Goal: Task Accomplishment & Management: Manage account settings

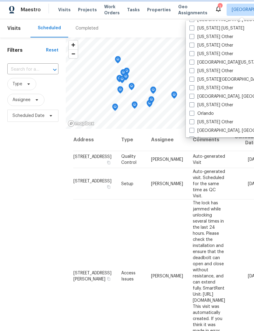
scroll to position [616, 0]
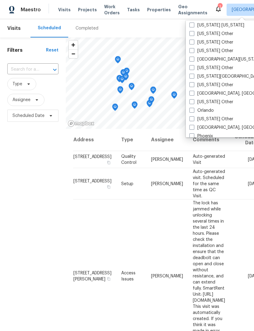
click at [209, 108] on label "Orlando" at bounding box center [202, 111] width 24 height 6
click at [194, 108] on input "Orlando" at bounding box center [192, 110] width 4 height 4
checkbox input "true"
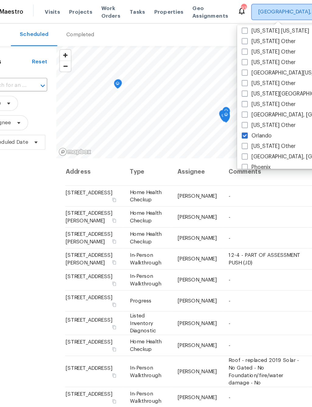
checkbox input "false"
checkbox input "true"
checkbox input "false"
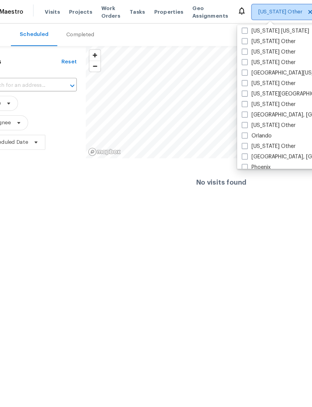
click at [254, 9] on icon at bounding box center [274, 9] width 3 height 3
checkbox input "true"
click at [219, 109] on span at bounding box center [221, 110] width 5 height 5
click at [219, 109] on input "Orlando" at bounding box center [221, 110] width 4 height 4
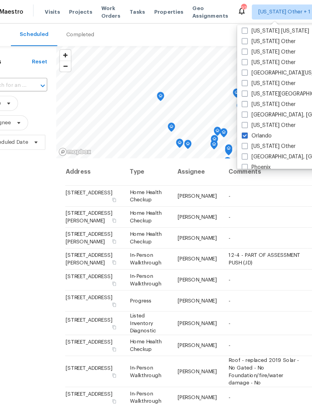
scroll to position [0, 11]
click at [219, 110] on label "Orlando" at bounding box center [231, 111] width 24 height 6
click at [219, 110] on input "Orlando" at bounding box center [221, 110] width 4 height 4
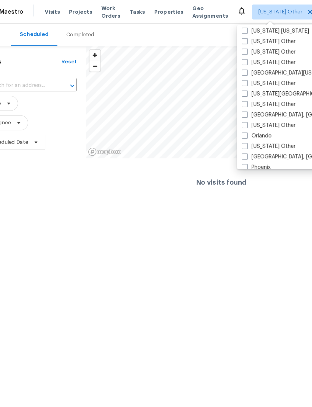
click at [219, 109] on span at bounding box center [221, 110] width 5 height 5
click at [219, 109] on input "Orlando" at bounding box center [221, 110] width 4 height 4
checkbox input "true"
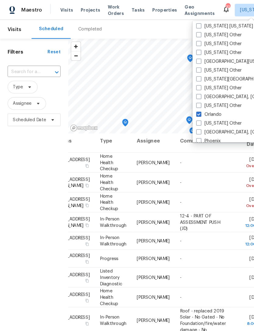
scroll to position [3, 54]
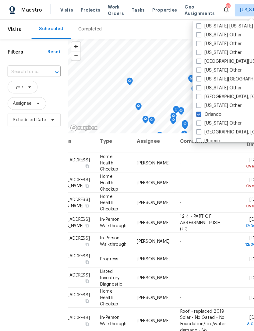
click at [0, 0] on span at bounding box center [0, 0] width 0 height 0
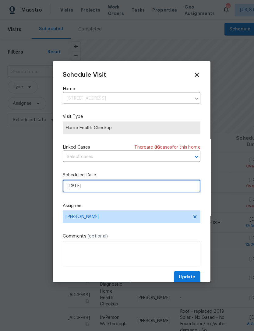
click at [163, 180] on input "[DATE]" at bounding box center [127, 180] width 133 height 12
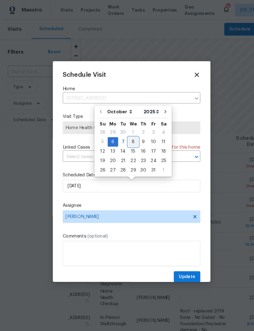
click at [129, 136] on div "8" at bounding box center [129, 137] width 10 height 9
type input "[DATE]"
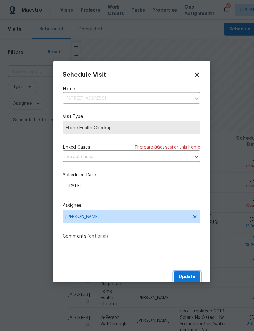
click at [185, 268] on span "Update" at bounding box center [181, 268] width 16 height 8
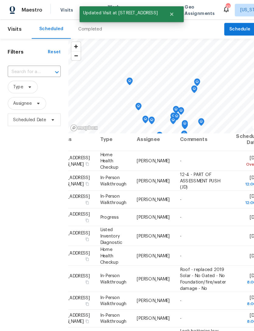
scroll to position [5, 54]
click at [0, 0] on icon at bounding box center [0, 0] width 0 height 0
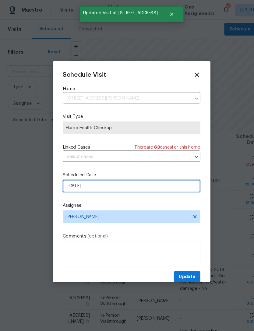
click at [163, 179] on input "[DATE]" at bounding box center [127, 180] width 133 height 12
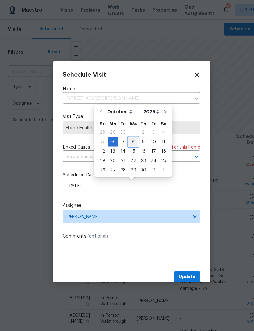
click at [128, 135] on div "8" at bounding box center [129, 137] width 10 height 9
type input "[DATE]"
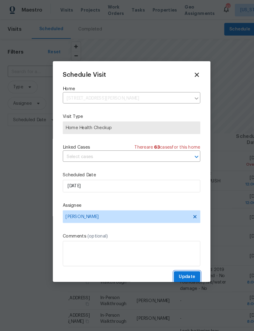
click at [188, 265] on span "Update" at bounding box center [181, 268] width 16 height 8
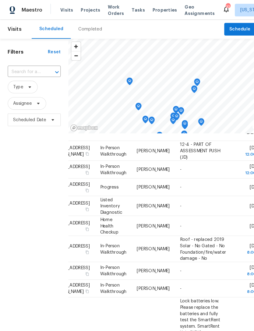
scroll to position [16, 54]
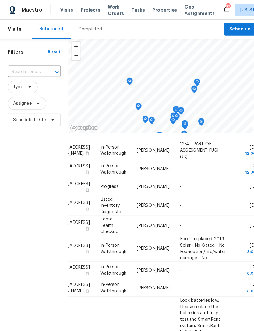
click at [0, 0] on span at bounding box center [0, 0] width 0 height 0
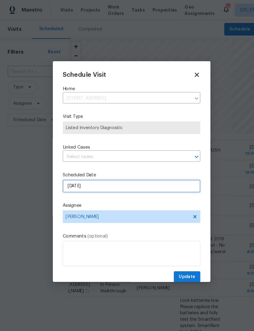
click at [171, 179] on input "[DATE]" at bounding box center [127, 180] width 133 height 12
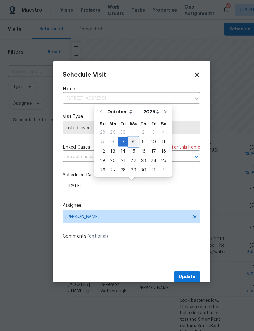
click at [127, 140] on div "8" at bounding box center [129, 137] width 10 height 9
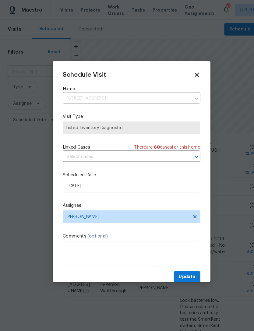
type input "[DATE]"
click at [185, 268] on span "Update" at bounding box center [181, 268] width 16 height 8
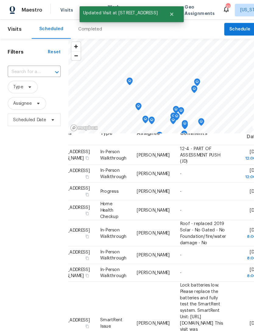
scroll to position [11, 54]
